Goal: Task Accomplishment & Management: Manage account settings

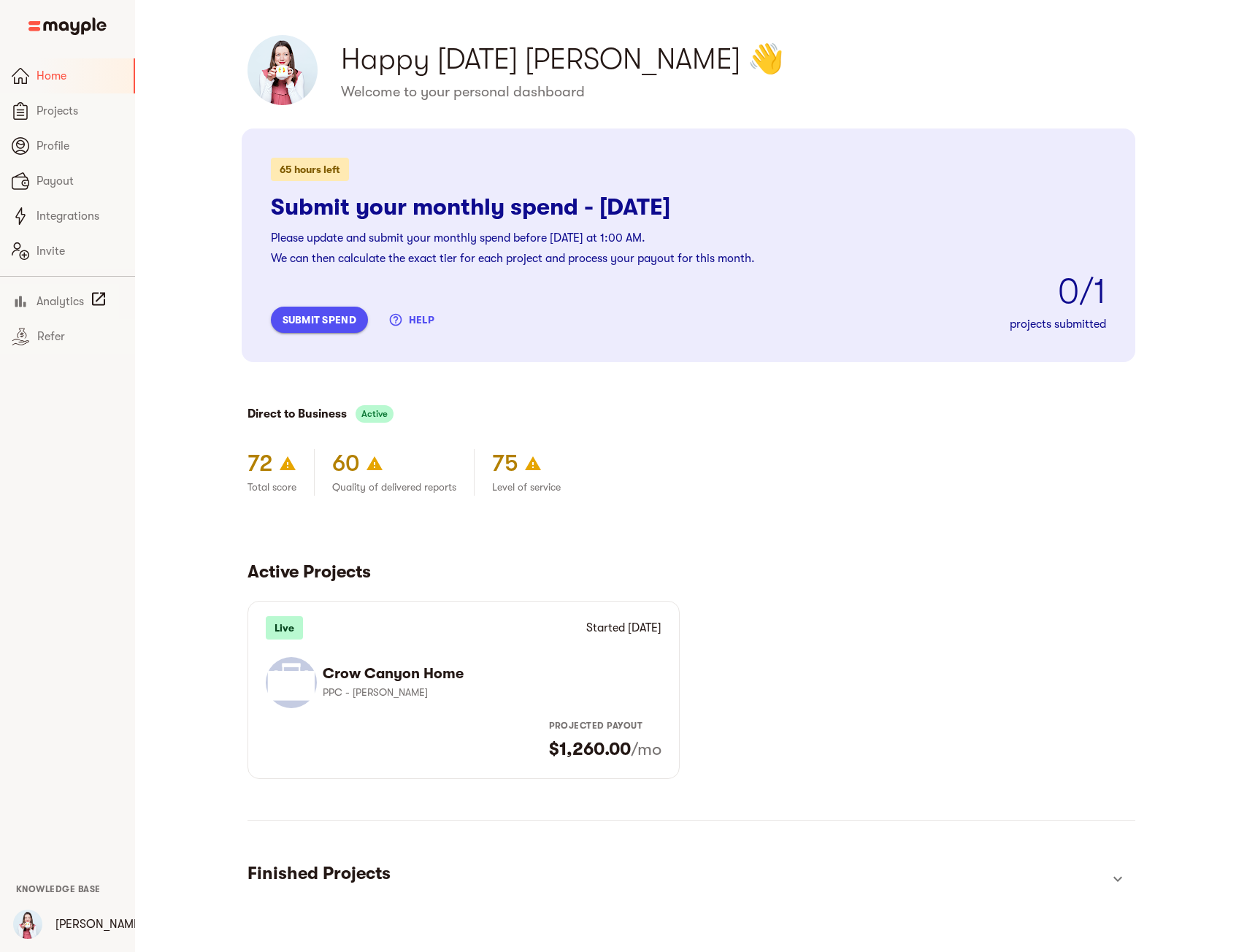
click at [329, 323] on span "submit spend" at bounding box center [319, 320] width 73 height 18
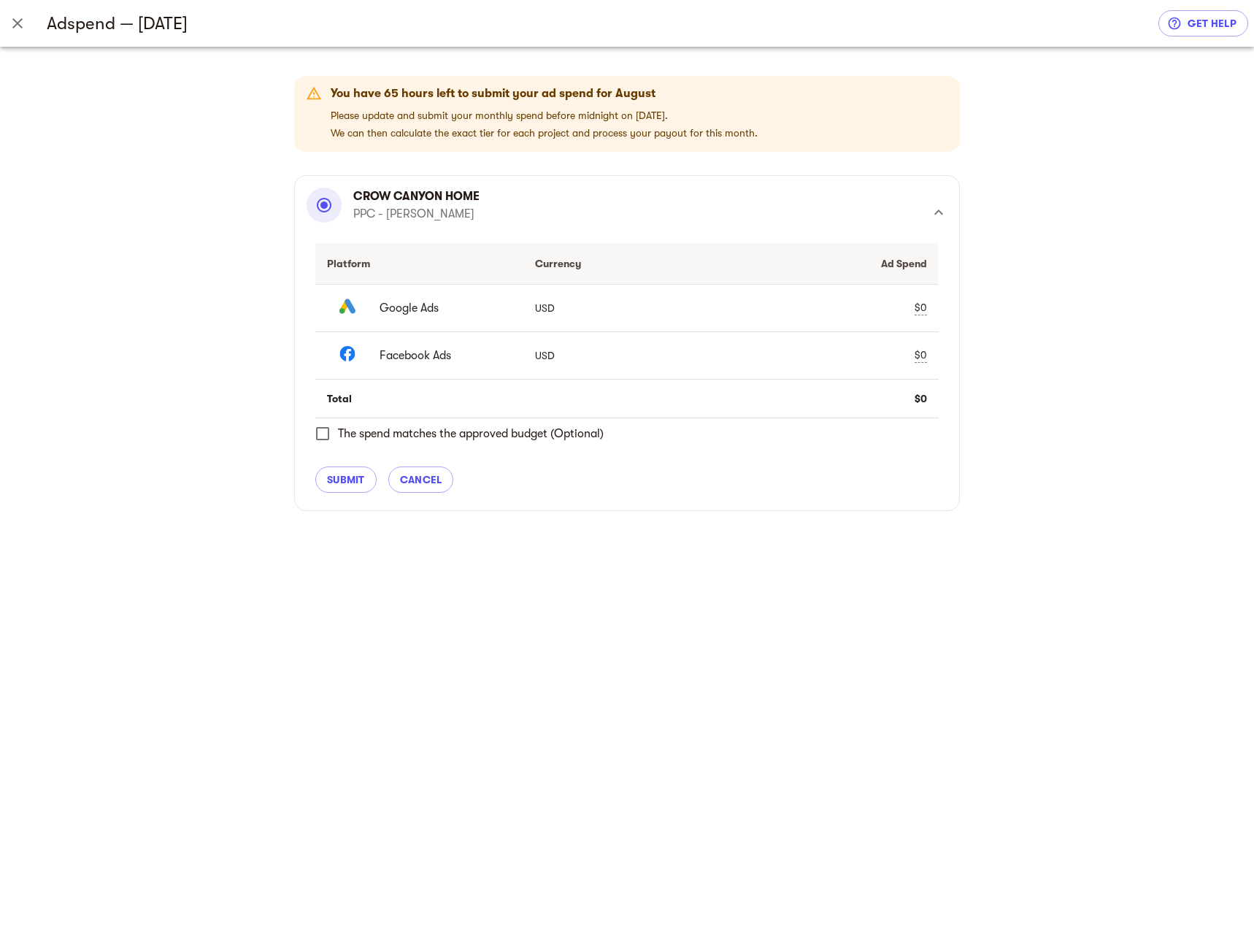
click at [918, 356] on div "$0" at bounding box center [920, 355] width 13 height 16
type input "1750.83"
click at [896, 357] on span "check" at bounding box center [894, 355] width 18 height 18
click at [923, 306] on div "$0" at bounding box center [920, 308] width 13 height 16
type input "4424.96"
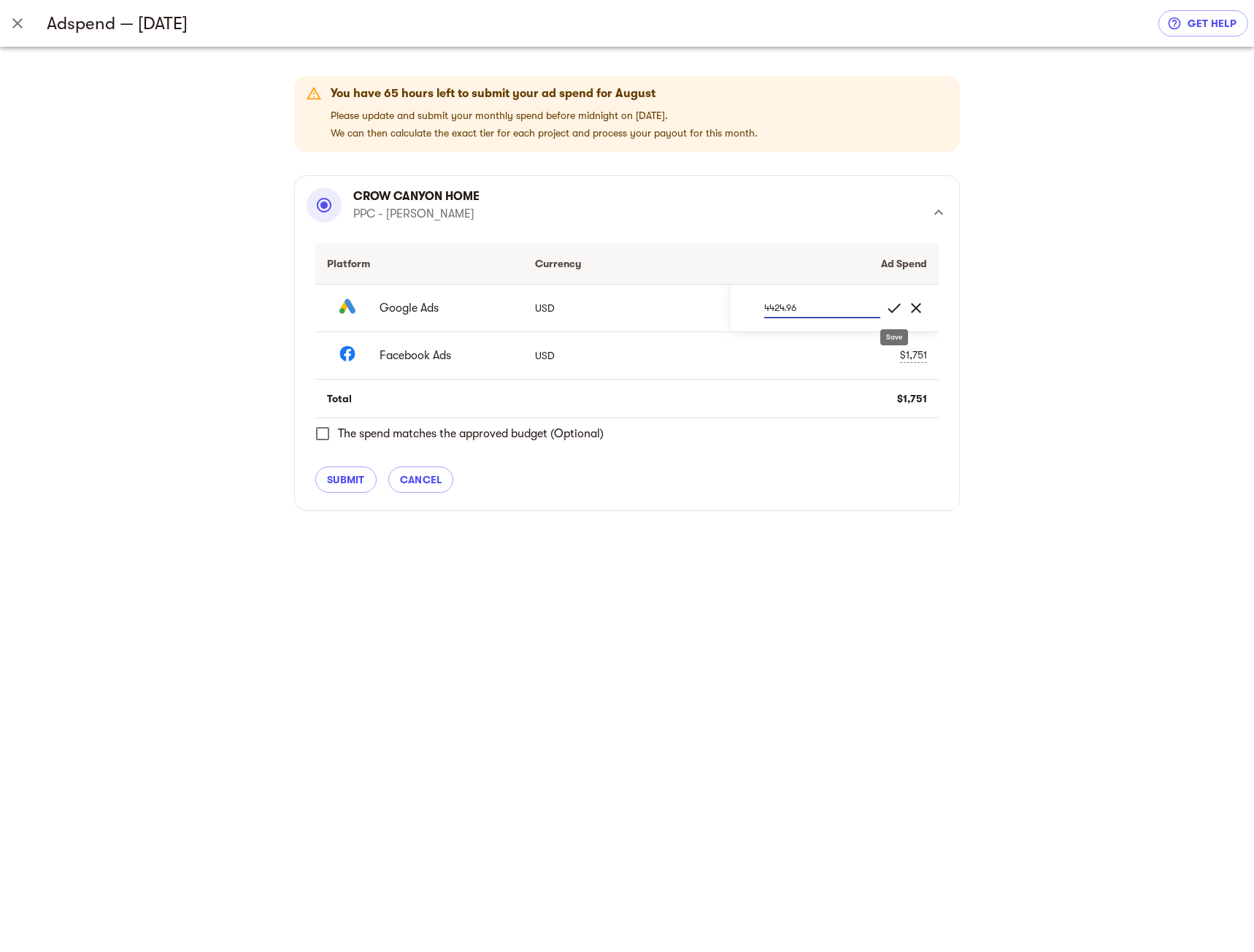
click at [896, 311] on span "check" at bounding box center [894, 308] width 18 height 18
drag, startPoint x: 325, startPoint y: 439, endPoint x: 333, endPoint y: 446, distance: 10.6
click at [325, 439] on input "The spend matches the approved budget (Optional)" at bounding box center [322, 433] width 30 height 30
checkbox input "true"
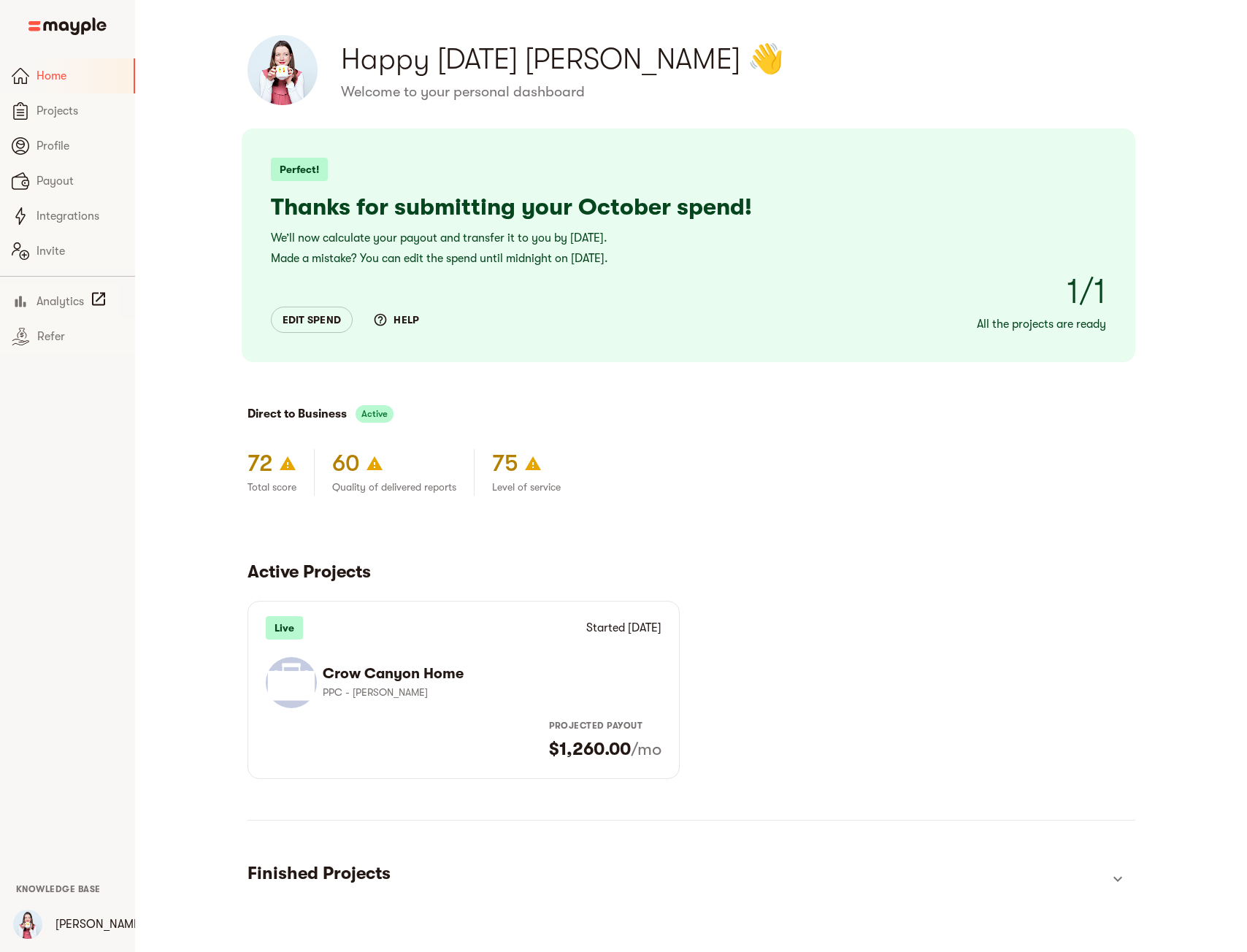
click at [335, 321] on span "edit spend" at bounding box center [312, 320] width 59 height 18
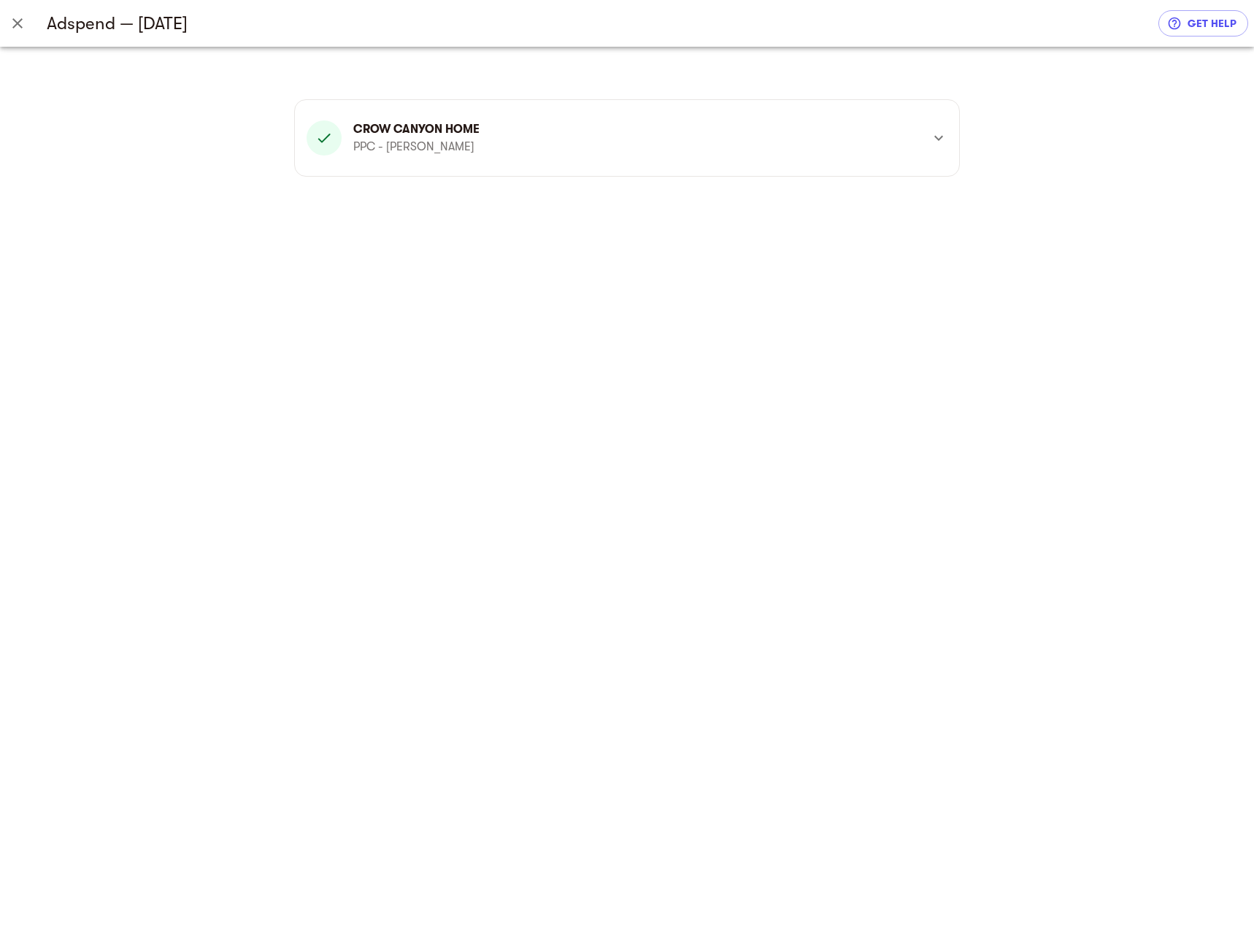
click at [854, 133] on div "Crow Canyon Home PPC - Sonia Beroud" at bounding box center [613, 138] width 614 height 35
